Goal: Task Accomplishment & Management: Manage account settings

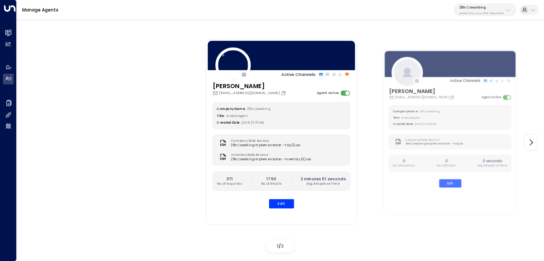
click at [466, 13] on p "3b9800f4-81ca-4ec0-8758-72fbe4763f36" at bounding box center [482, 13] width 44 height 3
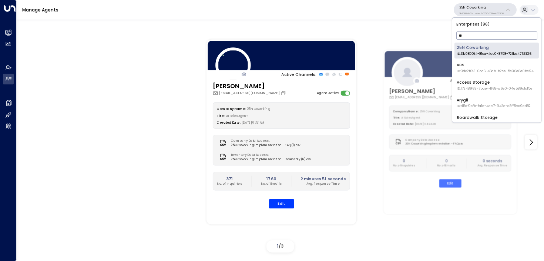
type input "***"
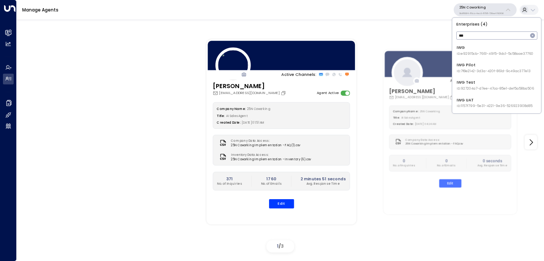
click at [466, 50] on div "IWG ID: e92915cb-7661-49f5-9dc1-5c58aae37760" at bounding box center [495, 50] width 77 height 11
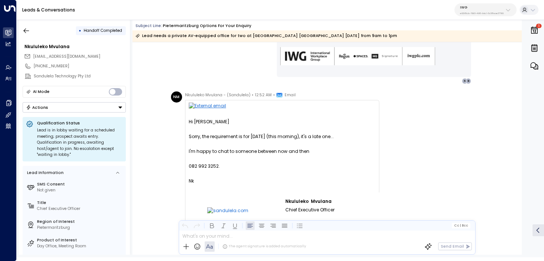
scroll to position [1122, 0]
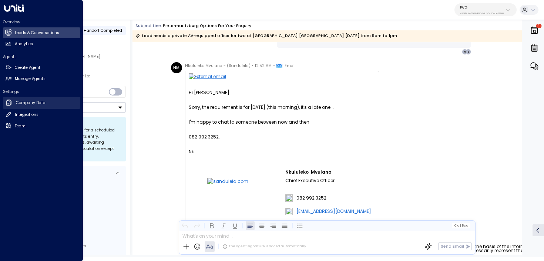
click at [13, 106] on link "Company Data Company Data" at bounding box center [41, 103] width 77 height 12
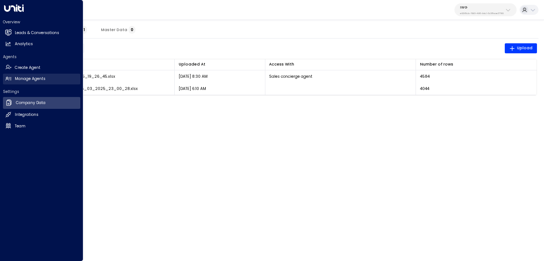
click at [46, 74] on link "Manage Agents Manage Agents" at bounding box center [41, 79] width 77 height 11
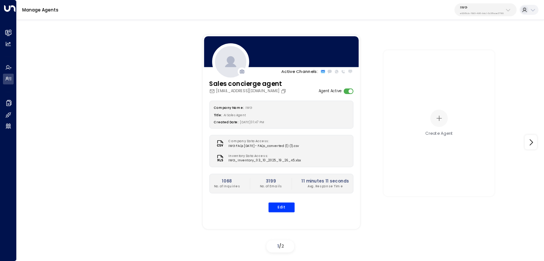
click at [277, 201] on div "Company Name: IWG Title: AI Sales Agent Created Date: 09/29/2025, 01:47 PM Comp…" at bounding box center [281, 157] width 144 height 112
click at [277, 203] on button "Edit" at bounding box center [281, 208] width 26 height 10
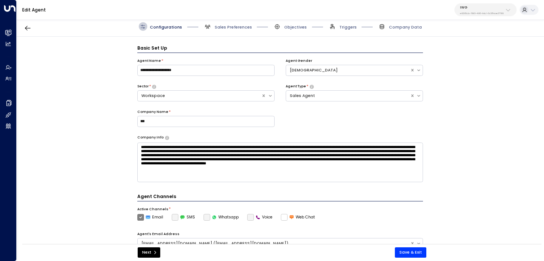
scroll to position [8, 0]
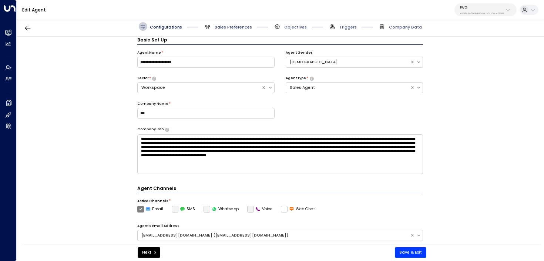
click at [225, 27] on span "Sales Preferences" at bounding box center [233, 27] width 37 height 6
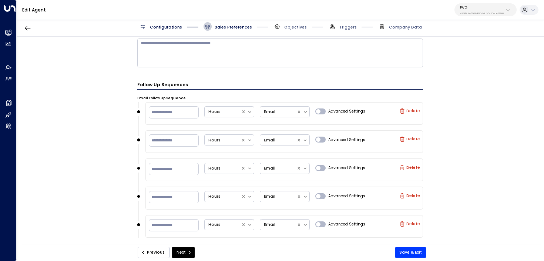
scroll to position [408, 0]
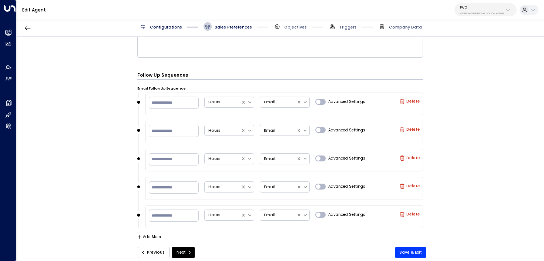
click at [167, 27] on span "Configurations" at bounding box center [166, 27] width 32 height 6
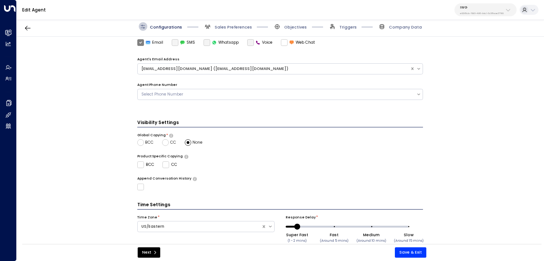
scroll to position [187, 0]
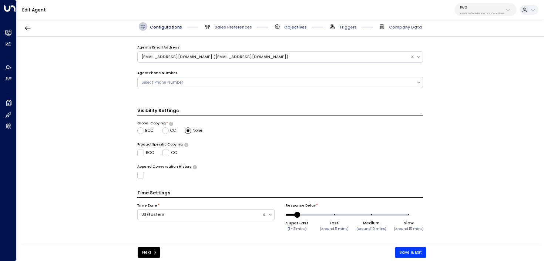
click at [287, 26] on span "Objectives" at bounding box center [295, 27] width 23 height 6
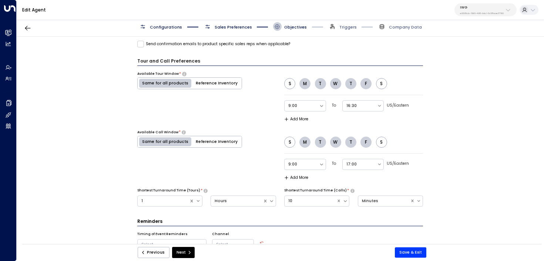
scroll to position [370, 0]
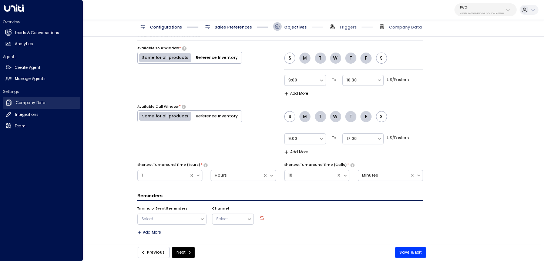
click at [21, 103] on h2 "Company Data" at bounding box center [31, 103] width 30 height 6
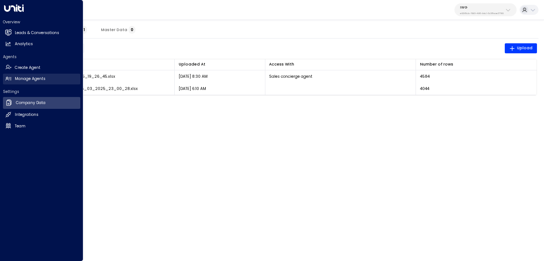
click at [8, 76] on icon at bounding box center [8, 79] width 6 height 6
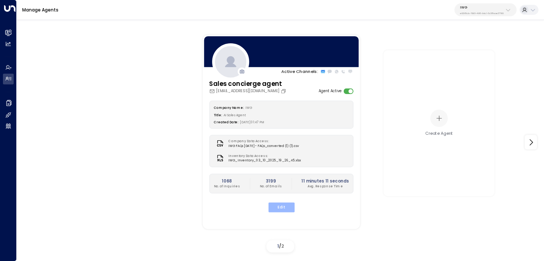
click at [285, 210] on button "Edit" at bounding box center [281, 208] width 26 height 10
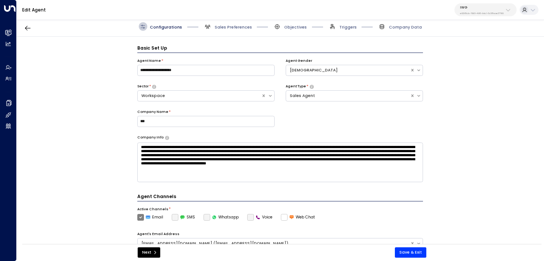
scroll to position [8, 0]
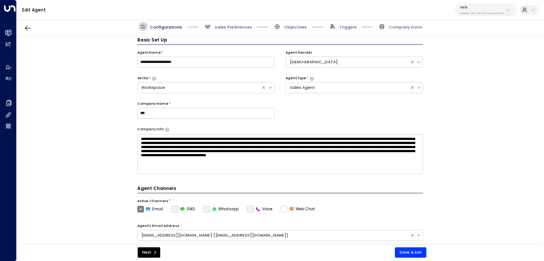
click at [345, 30] on span "Triggers" at bounding box center [342, 26] width 29 height 9
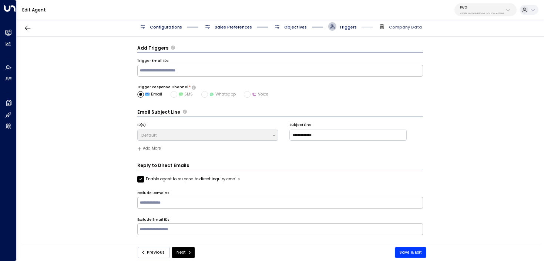
click at [304, 23] on span "Objectives" at bounding box center [290, 26] width 34 height 9
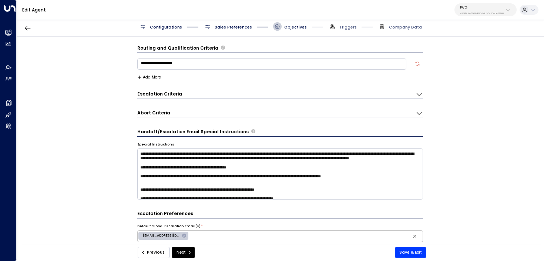
scroll to position [8, 0]
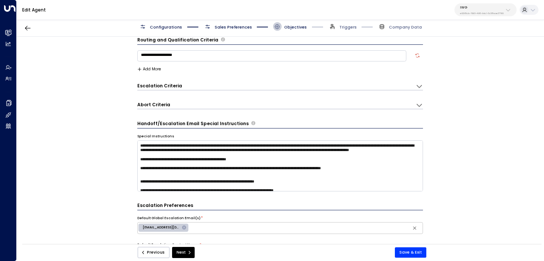
click at [298, 23] on span "Objectives" at bounding box center [290, 26] width 34 height 9
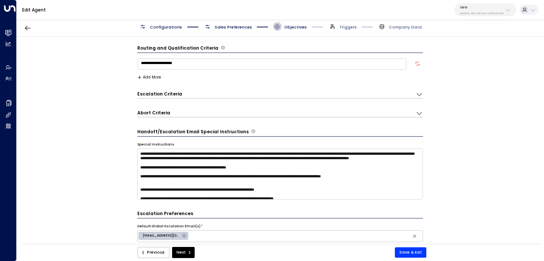
click at [235, 25] on span "Sales Preferences" at bounding box center [233, 27] width 37 height 6
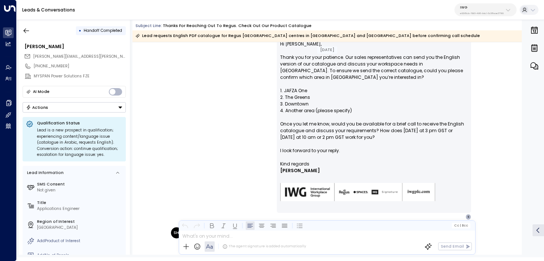
scroll to position [960, 0]
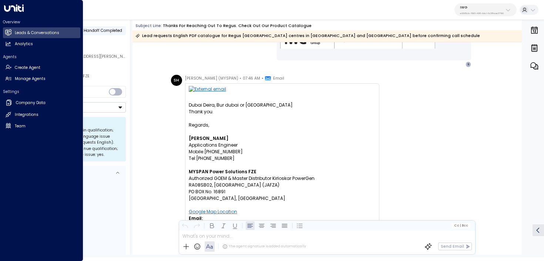
click at [2, 33] on div "Overview Leads & Conversations Leads & Conversations Analytics Analytics Agents…" at bounding box center [41, 130] width 83 height 261
click at [9, 30] on icon at bounding box center [8, 32] width 5 height 6
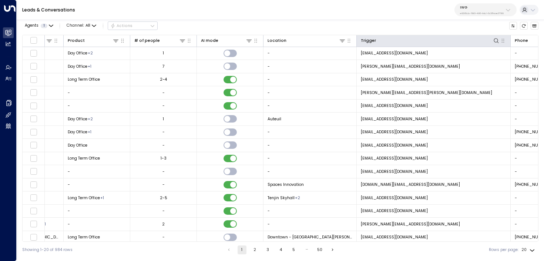
scroll to position [0, 600]
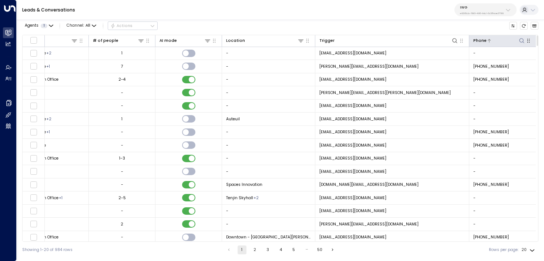
click at [520, 40] on icon at bounding box center [522, 41] width 6 height 6
type input "**********"
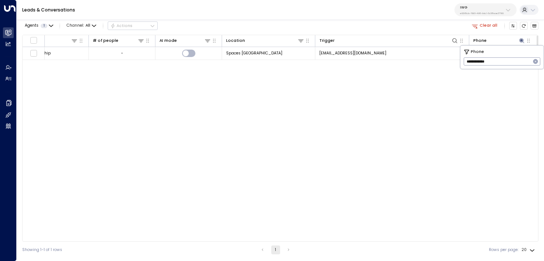
scroll to position [0, 598]
click at [312, 11] on div "Leads & Conversations IWG e92915cb-7661-49f5-9dc1-5c58aae37760" at bounding box center [281, 10] width 528 height 20
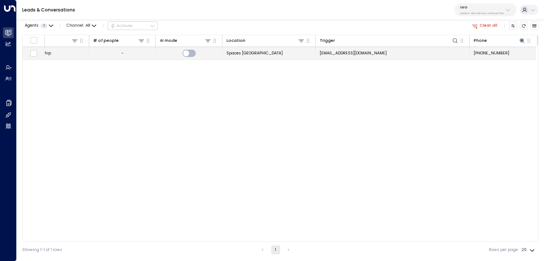
click at [274, 51] on td "Spaces Nile House" at bounding box center [269, 53] width 93 height 13
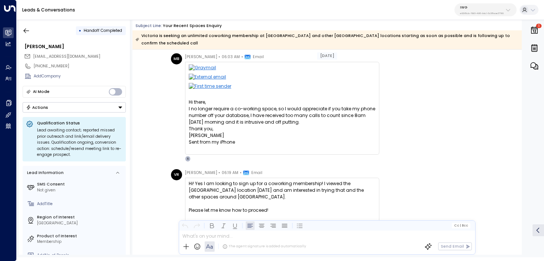
scroll to position [20, 0]
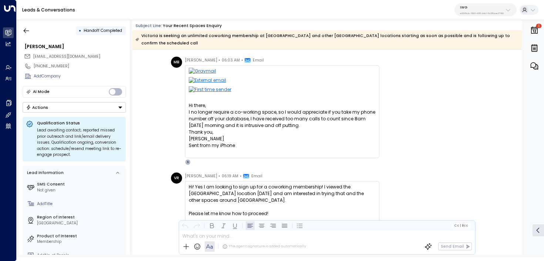
click at [205, 57] on span "Marjorie Brennan" at bounding box center [201, 60] width 32 height 7
drag, startPoint x: 205, startPoint y: 52, endPoint x: 190, endPoint y: 51, distance: 15.6
click at [190, 57] on span "Marjorie Brennan" at bounding box center [201, 60] width 32 height 7
copy span "Marjorie Brennan"
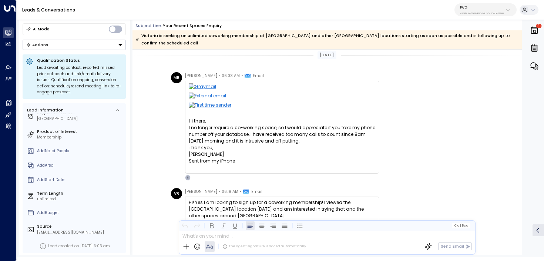
scroll to position [0, 0]
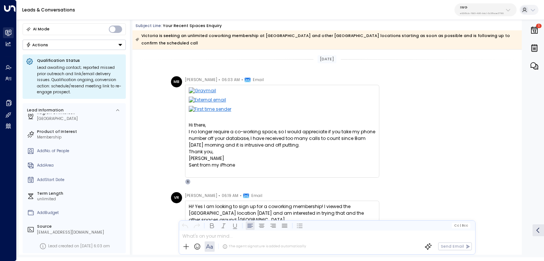
click at [6, 36] on link "Leads & Conversations Leads & Conversations" at bounding box center [8, 32] width 11 height 11
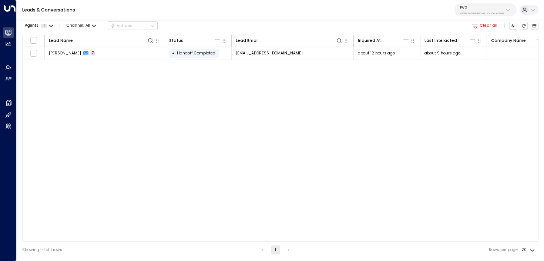
click at [489, 22] on button "Clear all" at bounding box center [485, 26] width 30 height 8
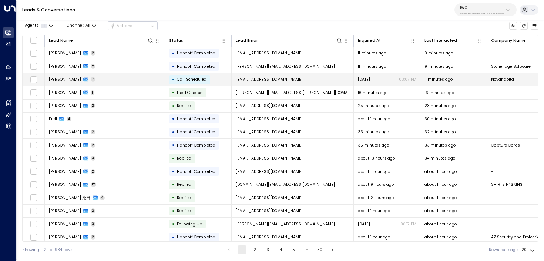
click at [100, 85] on td "Hugo Tostado 7" at bounding box center [105, 79] width 120 height 13
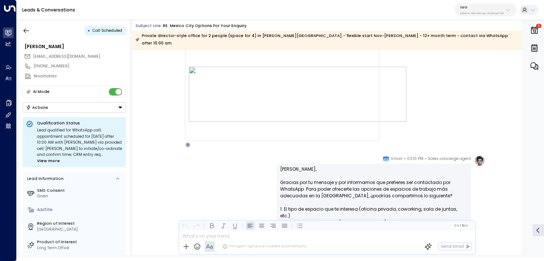
scroll to position [145, 0]
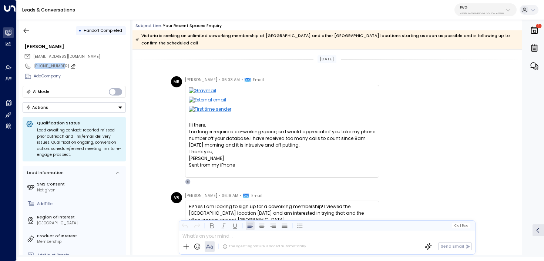
drag, startPoint x: 60, startPoint y: 66, endPoint x: 36, endPoint y: 66, distance: 24.1
click at [36, 66] on div "+14018554104" at bounding box center [80, 66] width 92 height 6
drag, startPoint x: 63, startPoint y: 67, endPoint x: 28, endPoint y: 66, distance: 35.6
click at [28, 66] on div "**********" at bounding box center [75, 66] width 104 height 10
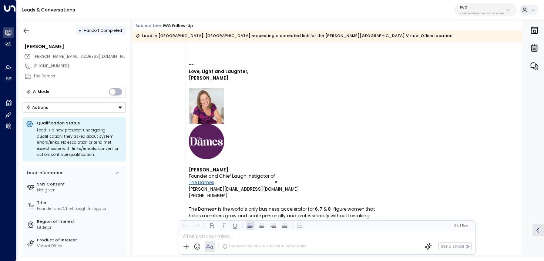
scroll to position [1630, 0]
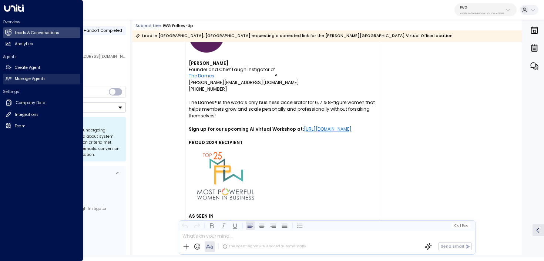
click at [12, 80] on link "Manage Agents Manage Agents" at bounding box center [41, 79] width 77 height 11
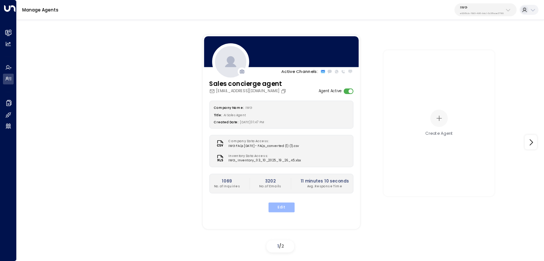
click at [284, 209] on button "Edit" at bounding box center [281, 208] width 26 height 10
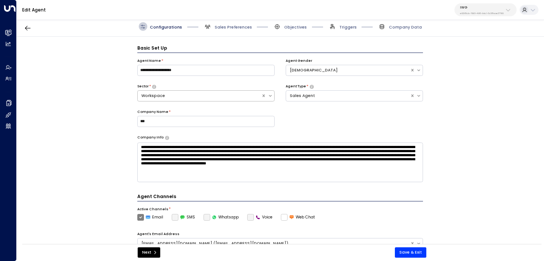
scroll to position [8, 0]
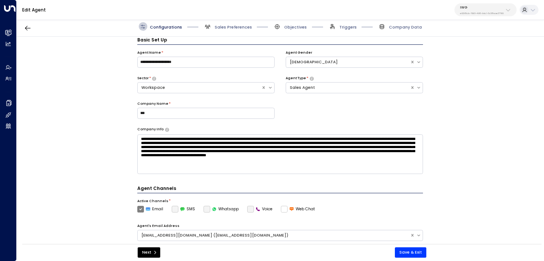
click at [219, 21] on div "Configurations Sales Preferences Objectives Triggers Company Data" at bounding box center [281, 27] width 528 height 20
click at [219, 25] on span "Sales Preferences" at bounding box center [233, 27] width 37 height 6
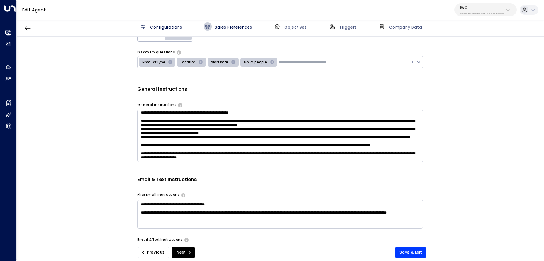
scroll to position [202, 0]
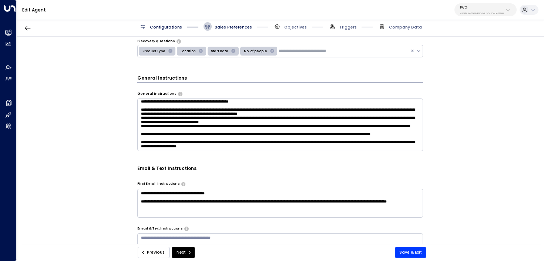
click at [291, 142] on textarea at bounding box center [280, 124] width 286 height 53
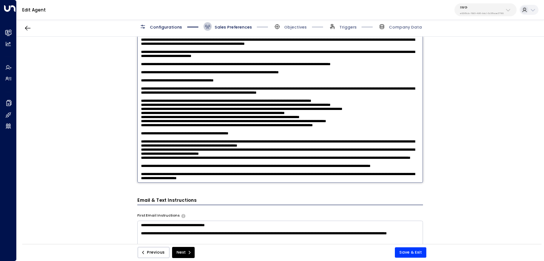
scroll to position [272, 0]
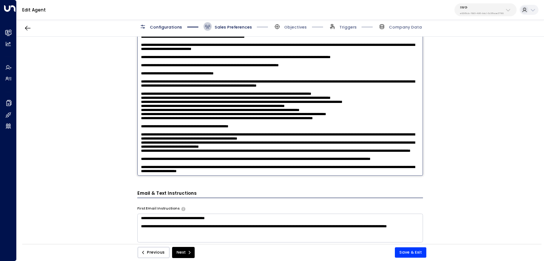
click at [279, 161] on textarea at bounding box center [280, 102] width 286 height 147
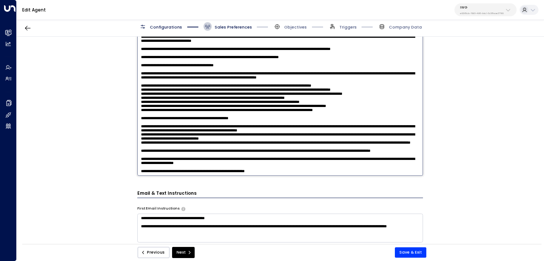
click at [225, 174] on textarea at bounding box center [280, 102] width 286 height 147
type textarea "**********"
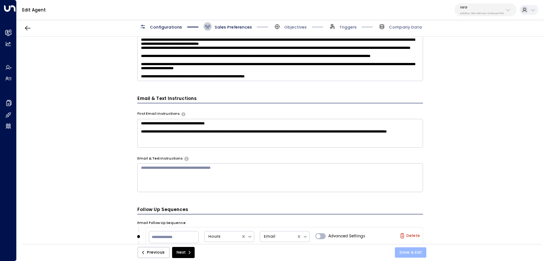
click at [421, 253] on button "Save & Exit" at bounding box center [410, 252] width 31 height 10
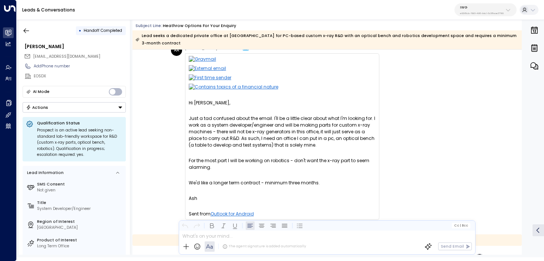
scroll to position [38, 0]
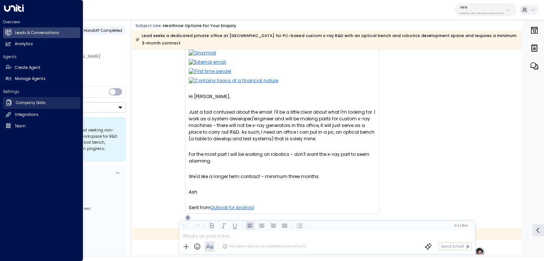
click at [15, 99] on link "Company Data Company Data" at bounding box center [41, 103] width 77 height 12
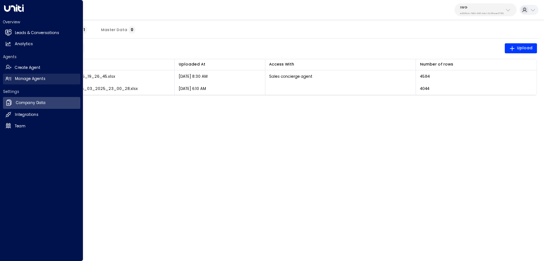
click at [10, 84] on link "Manage Agents Manage Agents" at bounding box center [41, 79] width 77 height 11
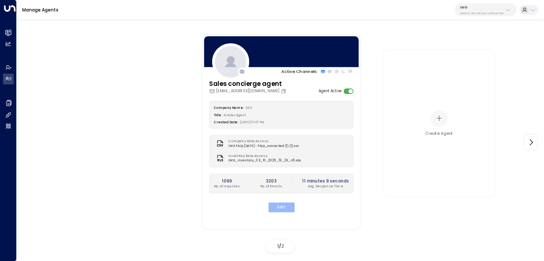
click at [282, 211] on button "Edit" at bounding box center [281, 208] width 26 height 10
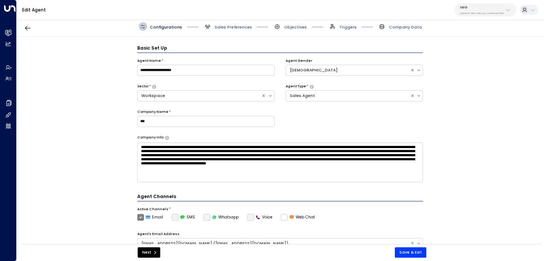
scroll to position [8, 0]
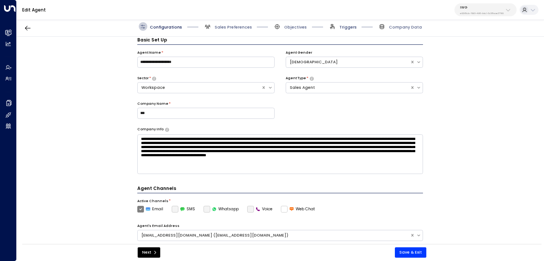
click at [350, 28] on span "Triggers" at bounding box center [348, 27] width 17 height 6
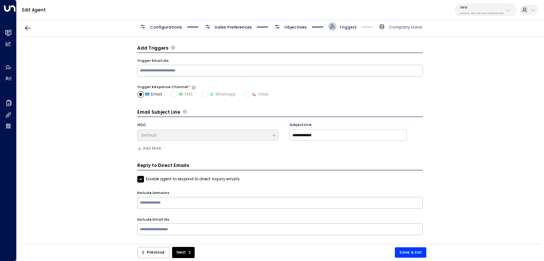
scroll to position [0, 0]
click at [311, 22] on div "Configurations Sales Preferences Objectives Triggers Company Data" at bounding box center [280, 26] width 283 height 9
click at [291, 27] on span "Objectives" at bounding box center [295, 27] width 23 height 6
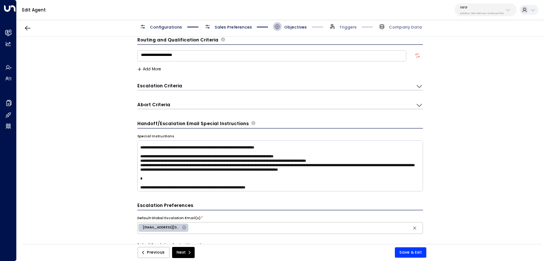
scroll to position [30, 0]
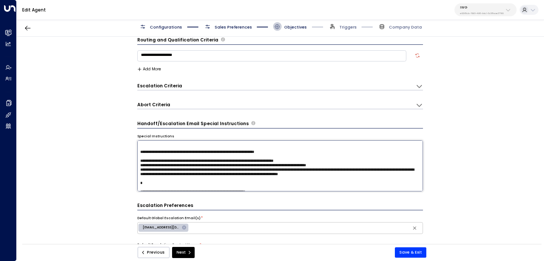
click at [310, 157] on textarea at bounding box center [280, 165] width 286 height 51
click at [210, 166] on textarea at bounding box center [280, 165] width 286 height 51
drag, startPoint x: 210, startPoint y: 166, endPoint x: 227, endPoint y: 166, distance: 17.0
click at [228, 166] on textarea at bounding box center [280, 165] width 286 height 51
click at [227, 166] on textarea at bounding box center [280, 165] width 286 height 51
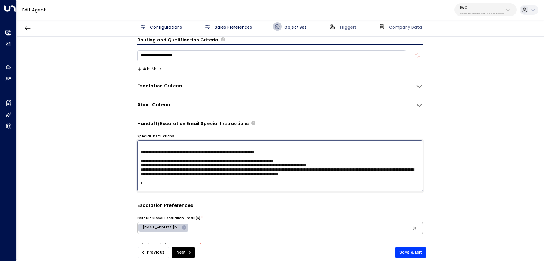
click at [227, 166] on textarea at bounding box center [280, 165] width 286 height 51
click at [228, 163] on textarea at bounding box center [280, 165] width 286 height 51
drag, startPoint x: 228, startPoint y: 163, endPoint x: 214, endPoint y: 163, distance: 14.1
click at [214, 163] on textarea at bounding box center [280, 165] width 286 height 51
type textarea "**********"
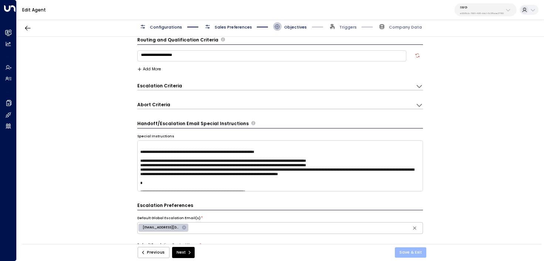
click at [417, 250] on button "Save & Exit" at bounding box center [410, 252] width 31 height 10
